Goal: Navigation & Orientation: Find specific page/section

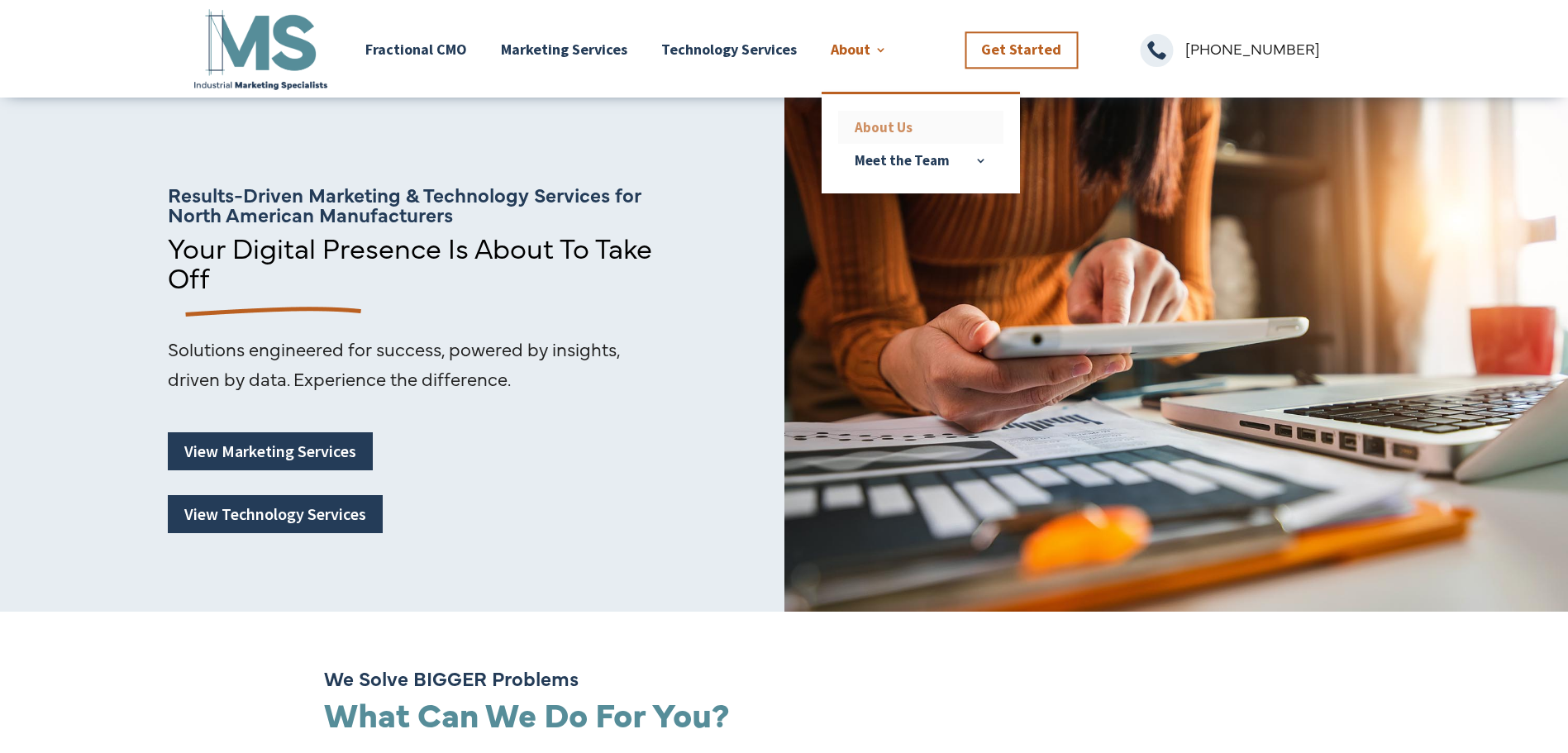
click at [891, 131] on link "About Us" at bounding box center [920, 128] width 165 height 33
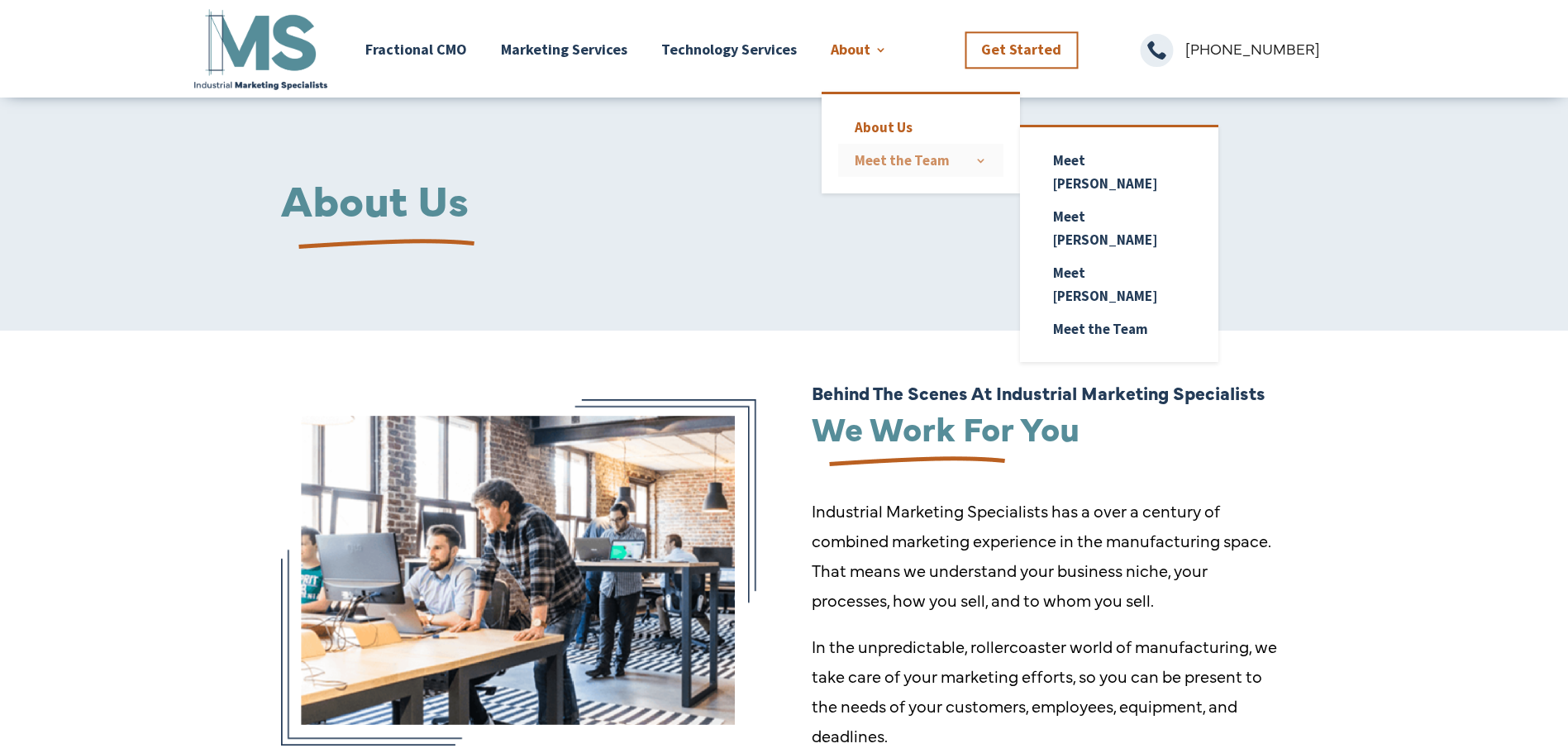
click at [901, 162] on link "Meet the Team" at bounding box center [920, 160] width 165 height 33
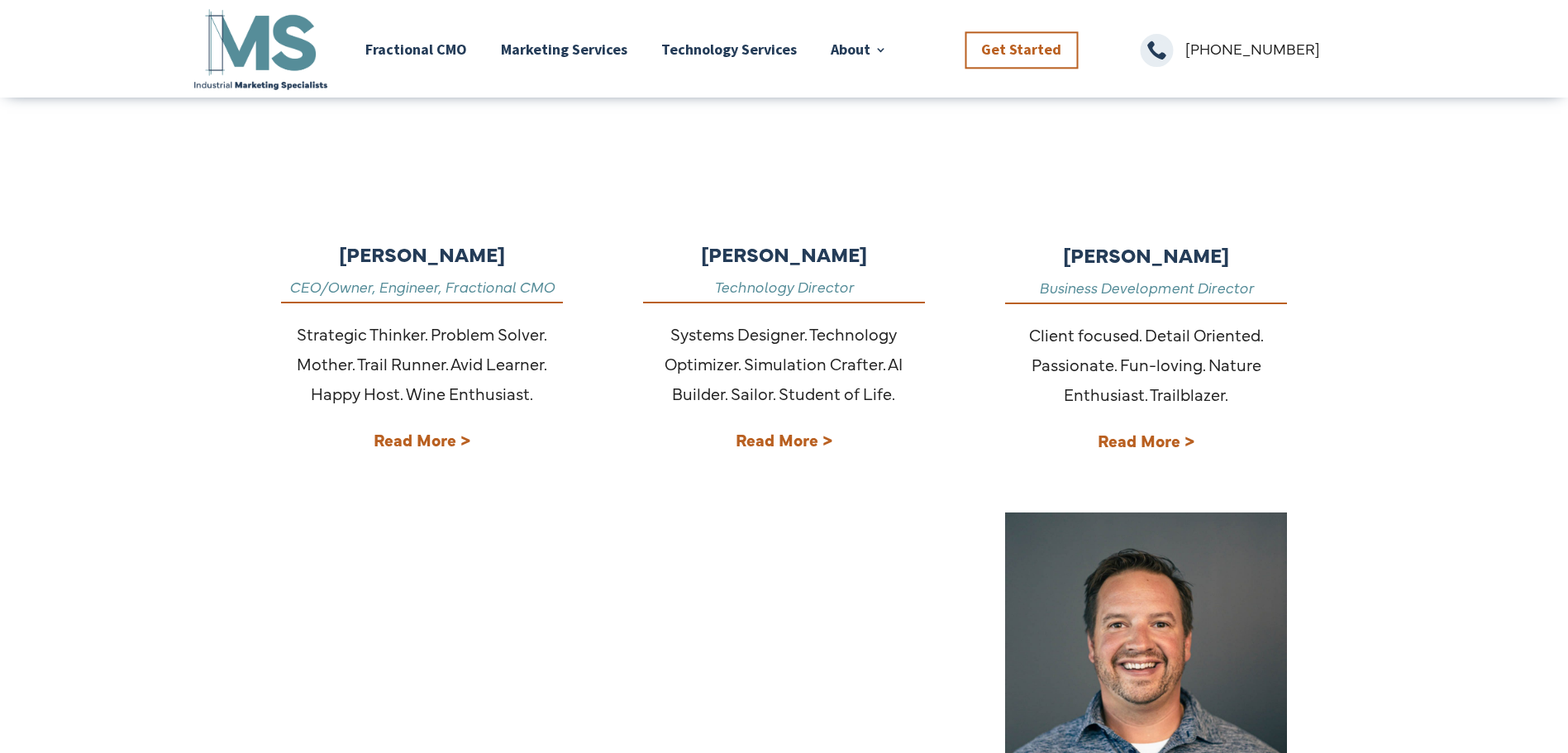
scroll to position [661, 0]
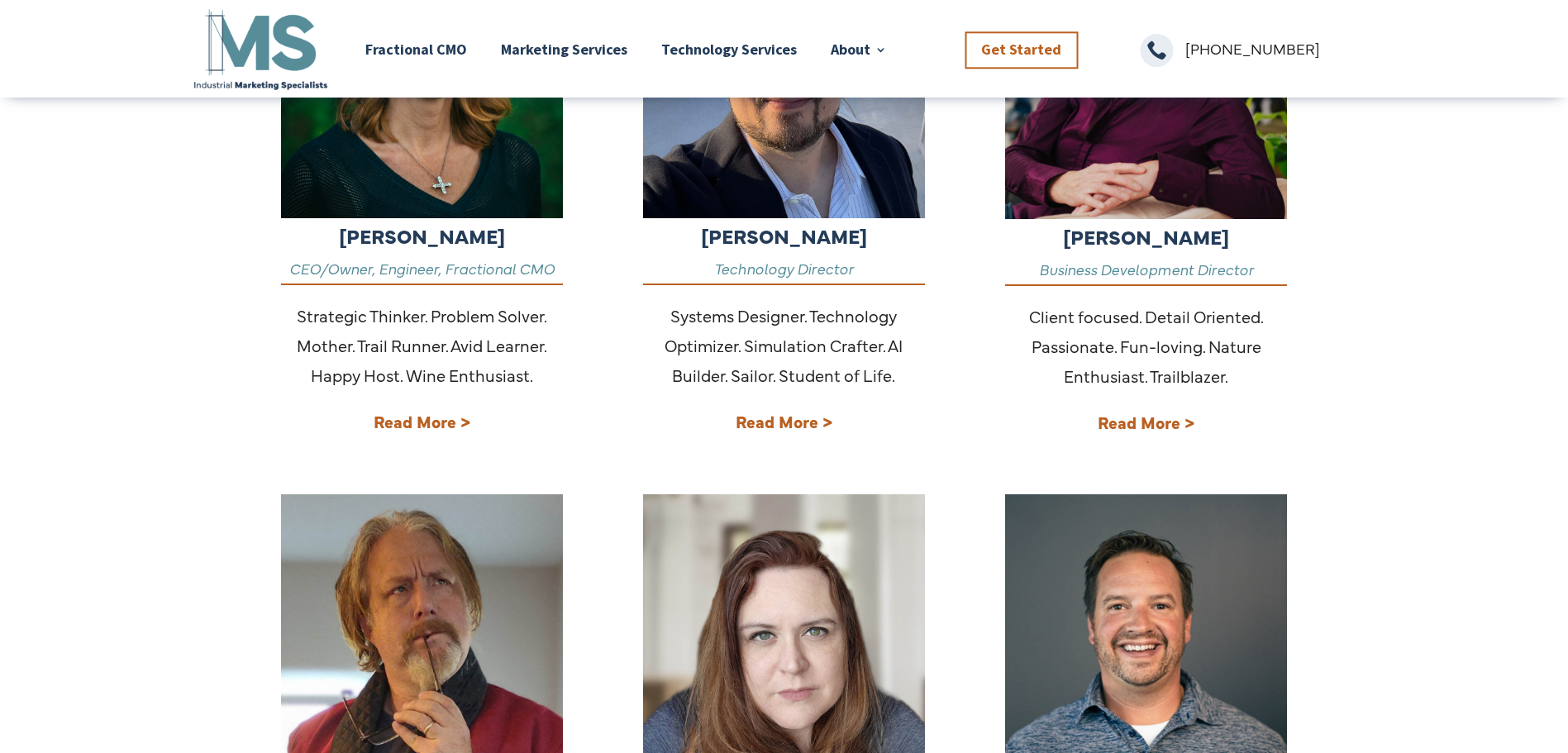
click at [790, 426] on strong "Read More >" at bounding box center [784, 422] width 97 height 23
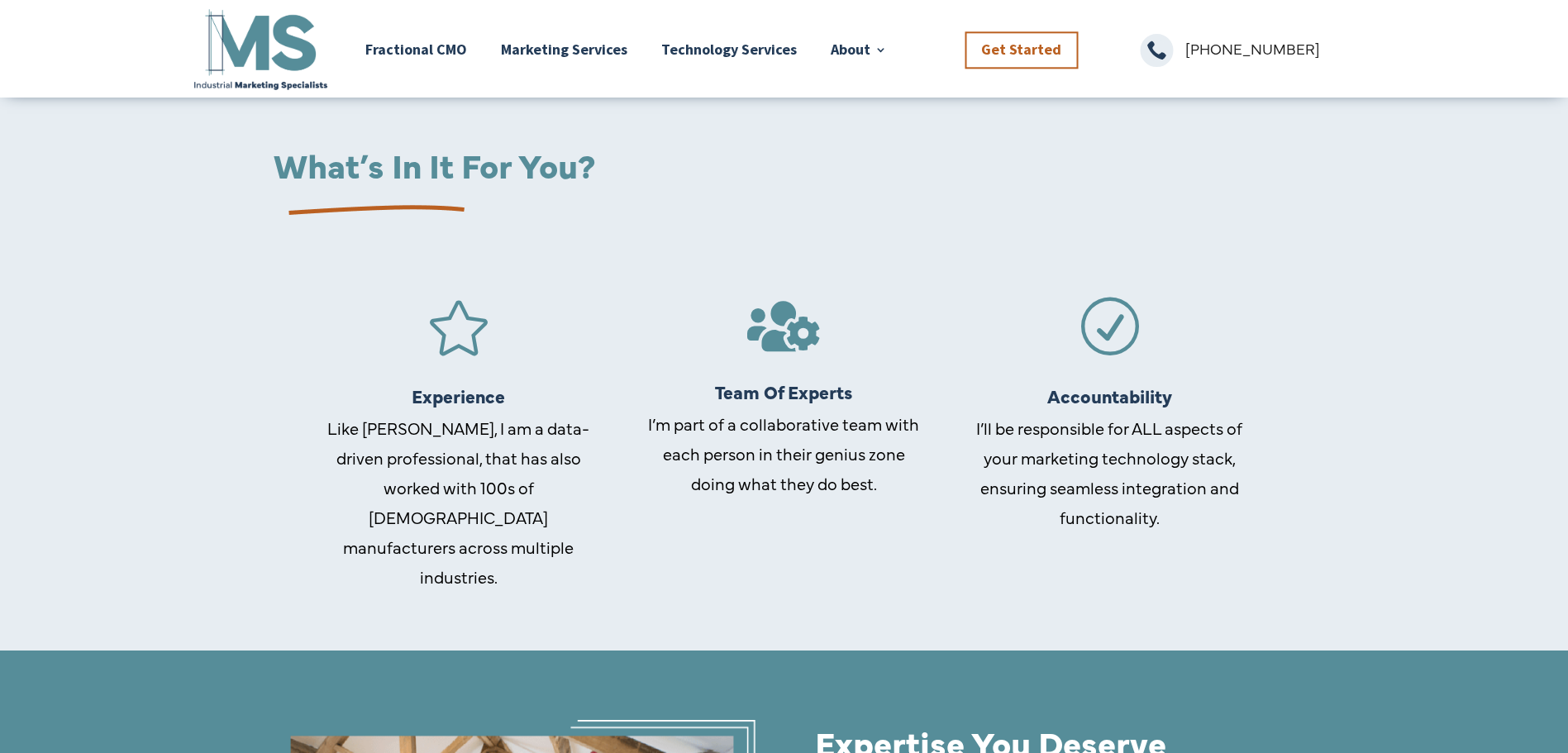
scroll to position [2272, 0]
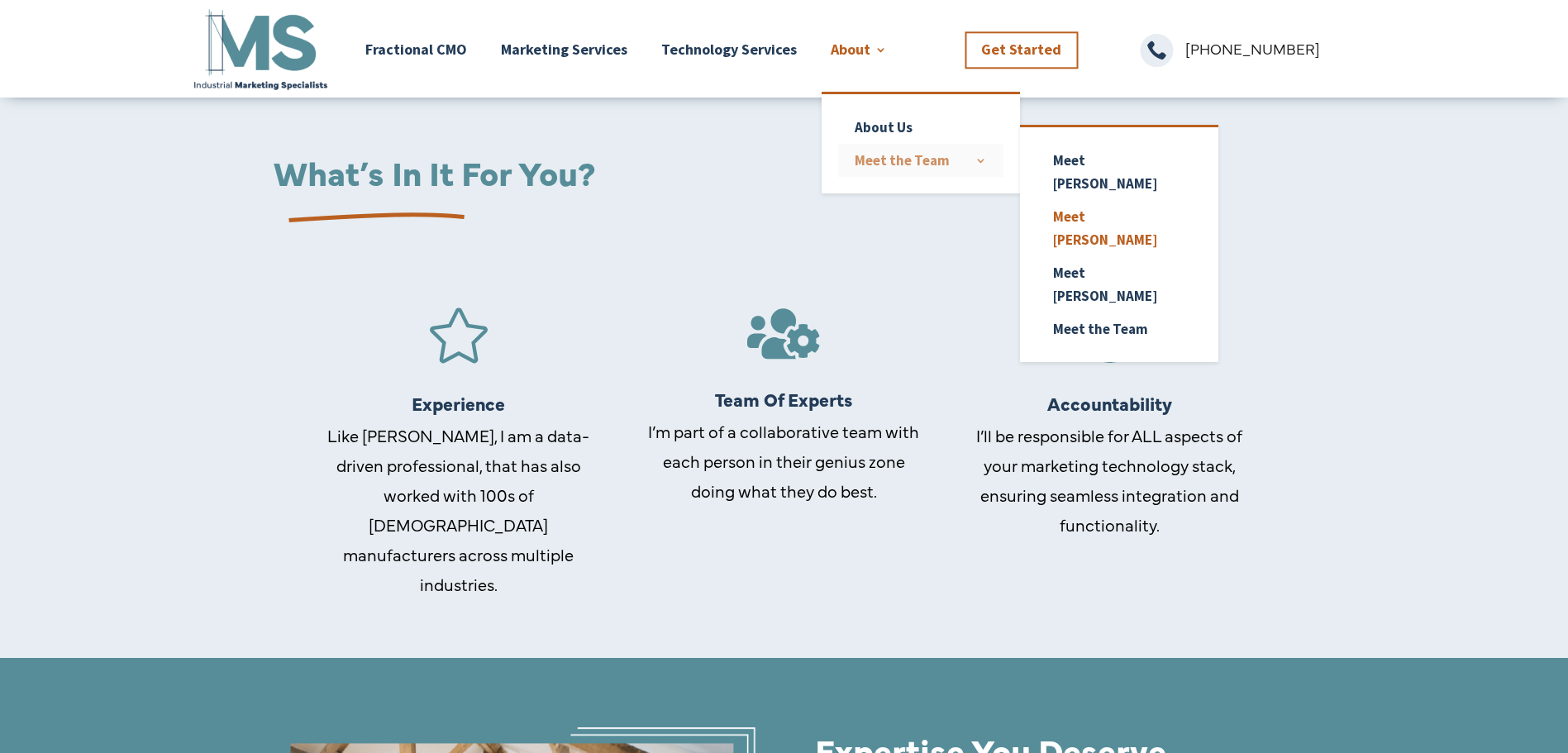
click at [876, 168] on link "Meet the Team" at bounding box center [920, 160] width 165 height 33
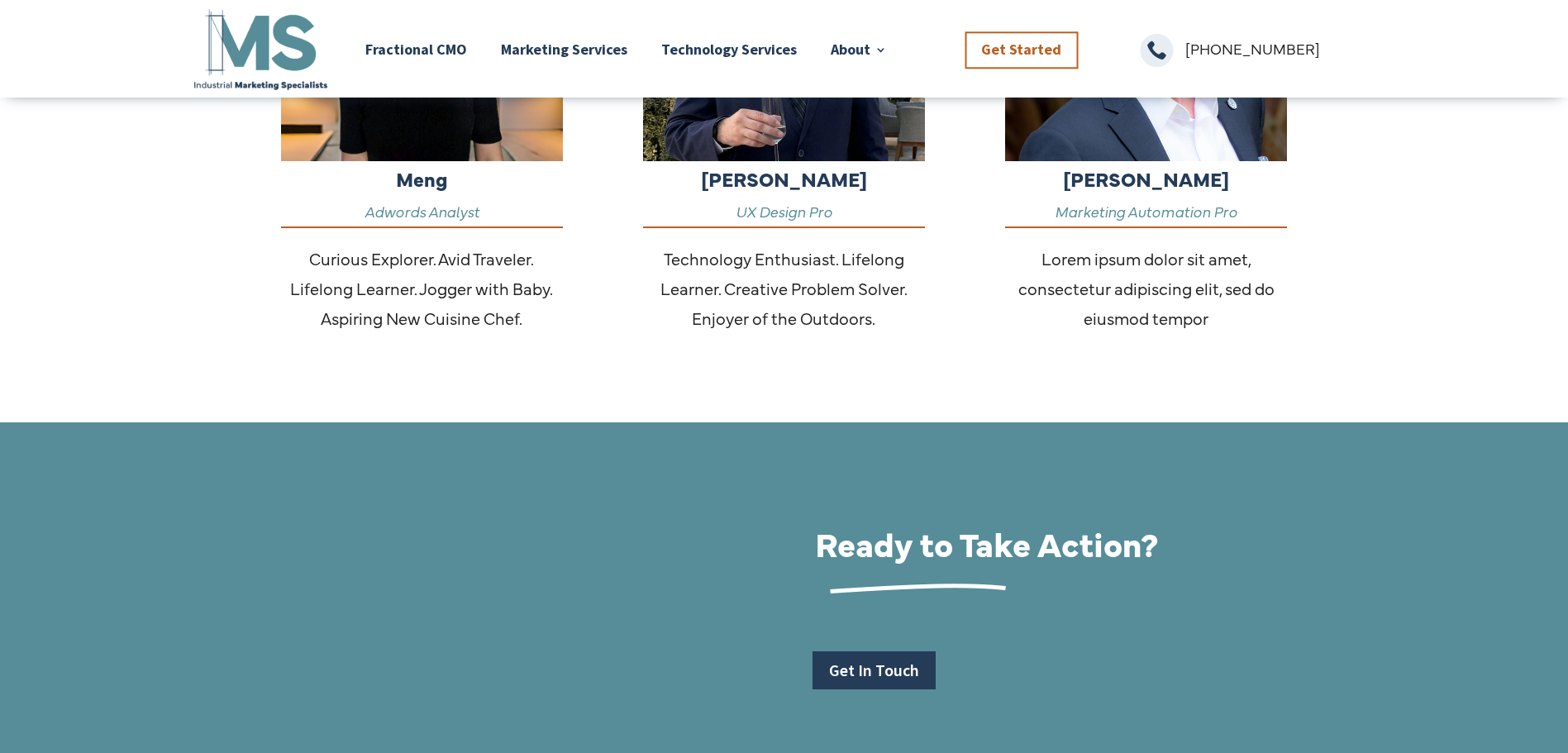
scroll to position [1818, 0]
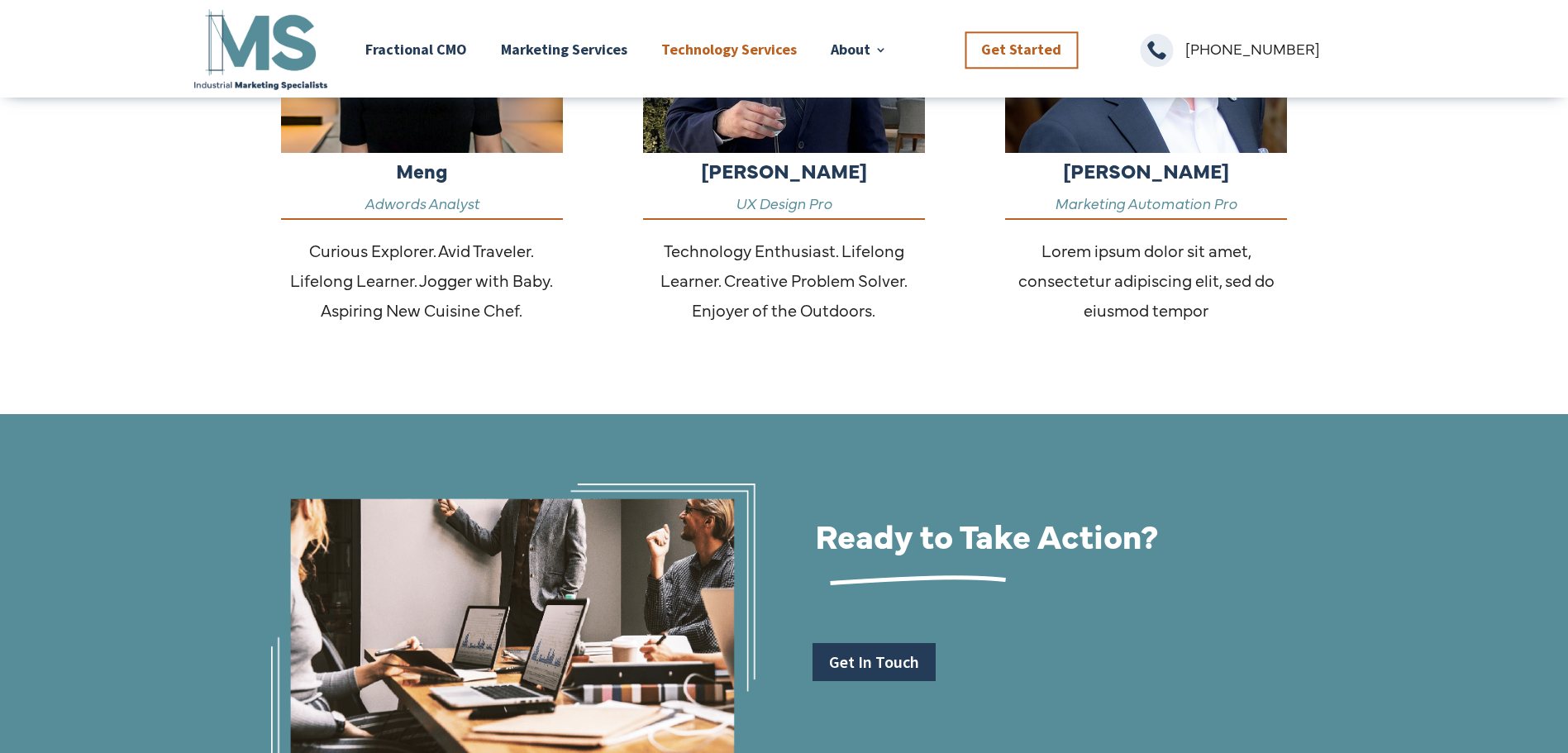
click at [718, 53] on link "Technology Services" at bounding box center [728, 49] width 136 height 87
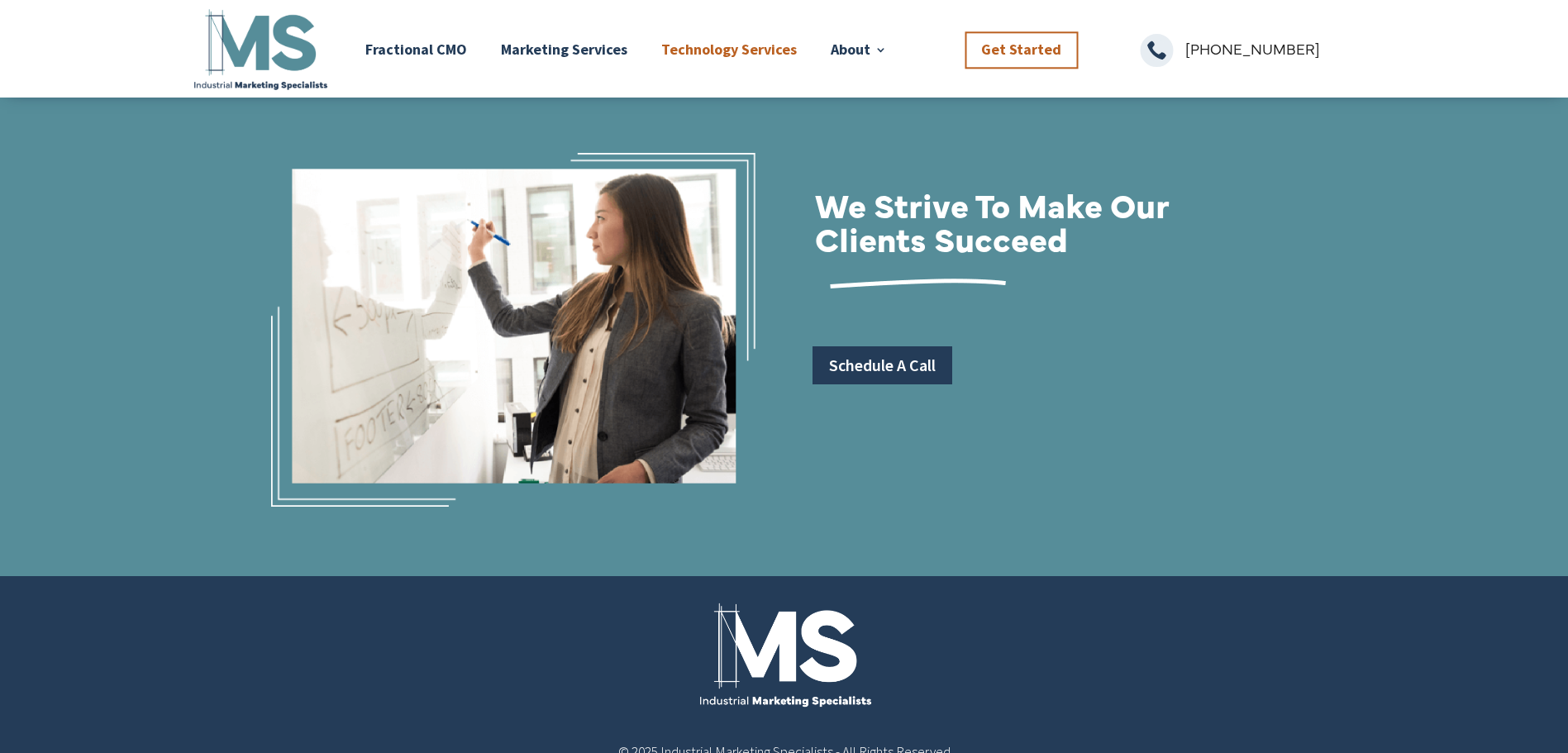
scroll to position [2175, 0]
